Goal: Information Seeking & Learning: Learn about a topic

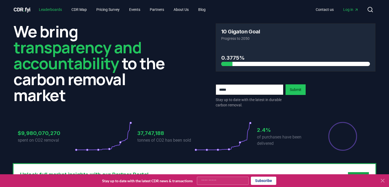
click at [52, 9] on link "Leaderboards" at bounding box center [50, 10] width 31 height 10
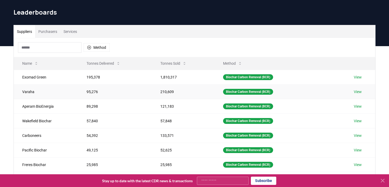
scroll to position [17, 0]
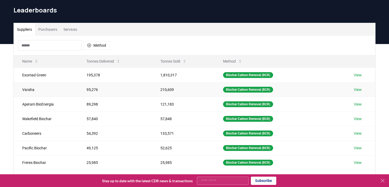
click at [362, 88] on link "View" at bounding box center [358, 89] width 8 height 5
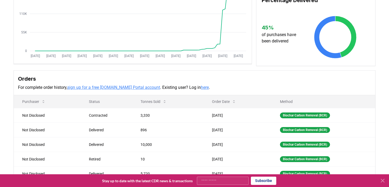
scroll to position [127, 0]
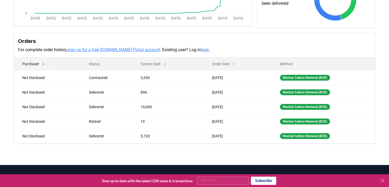
click at [40, 65] on button "Purchaser" at bounding box center [34, 63] width 32 height 11
click at [44, 63] on icon at bounding box center [43, 64] width 4 height 4
click at [201, 50] on link "here" at bounding box center [205, 49] width 8 height 5
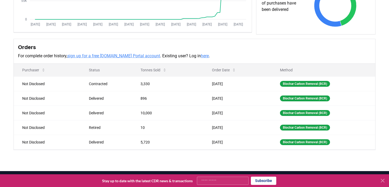
scroll to position [141, 0]
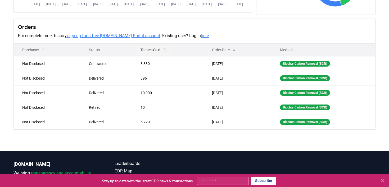
click at [153, 52] on button "Tonnes Sold" at bounding box center [153, 49] width 35 height 11
click at [154, 49] on button "Tonnes Sold" at bounding box center [153, 49] width 35 height 11
